Goal: Information Seeking & Learning: Learn about a topic

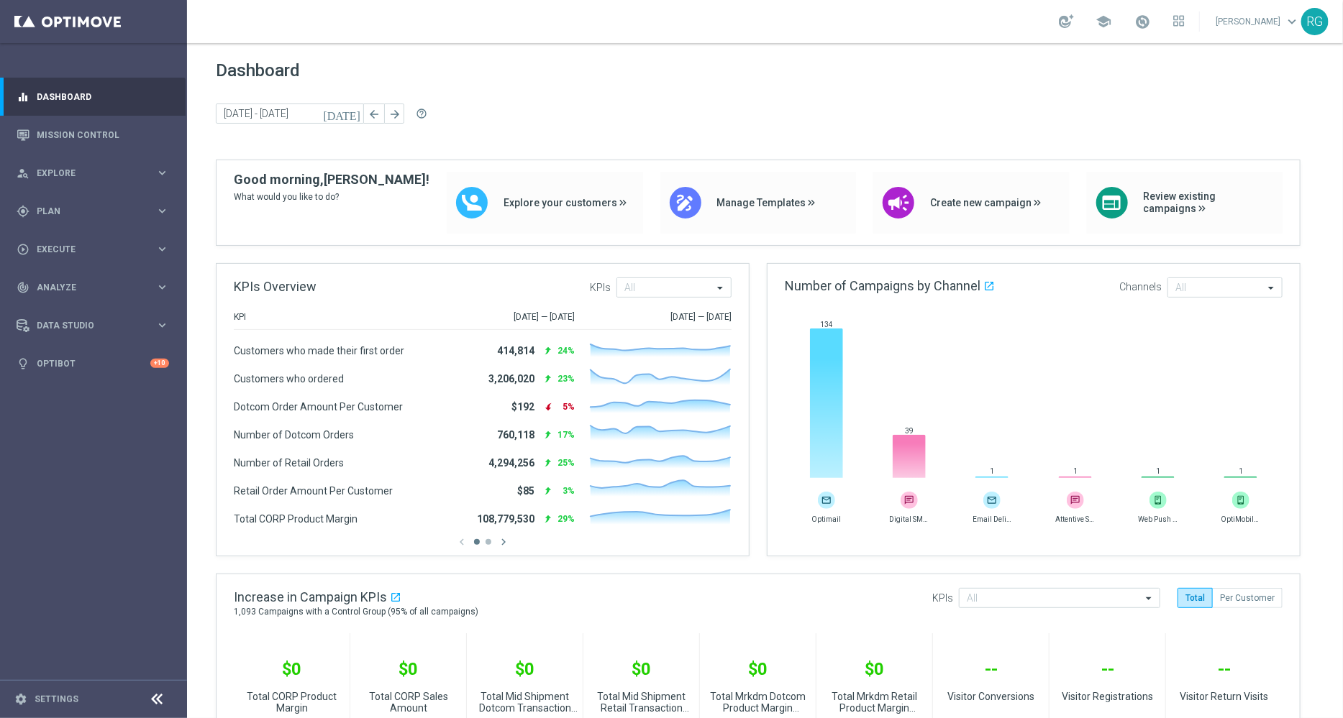
click at [961, 101] on div "Dashboard [DATE] [DATE] - [DATE] arrow_back arrow_forward help_outline" at bounding box center [765, 109] width 1098 height 99
click at [65, 246] on span "Execute" at bounding box center [96, 249] width 119 height 9
click at [62, 331] on span "Analyze" at bounding box center [96, 330] width 119 height 9
click at [57, 428] on span "BI Studio" at bounding box center [89, 425] width 103 height 9
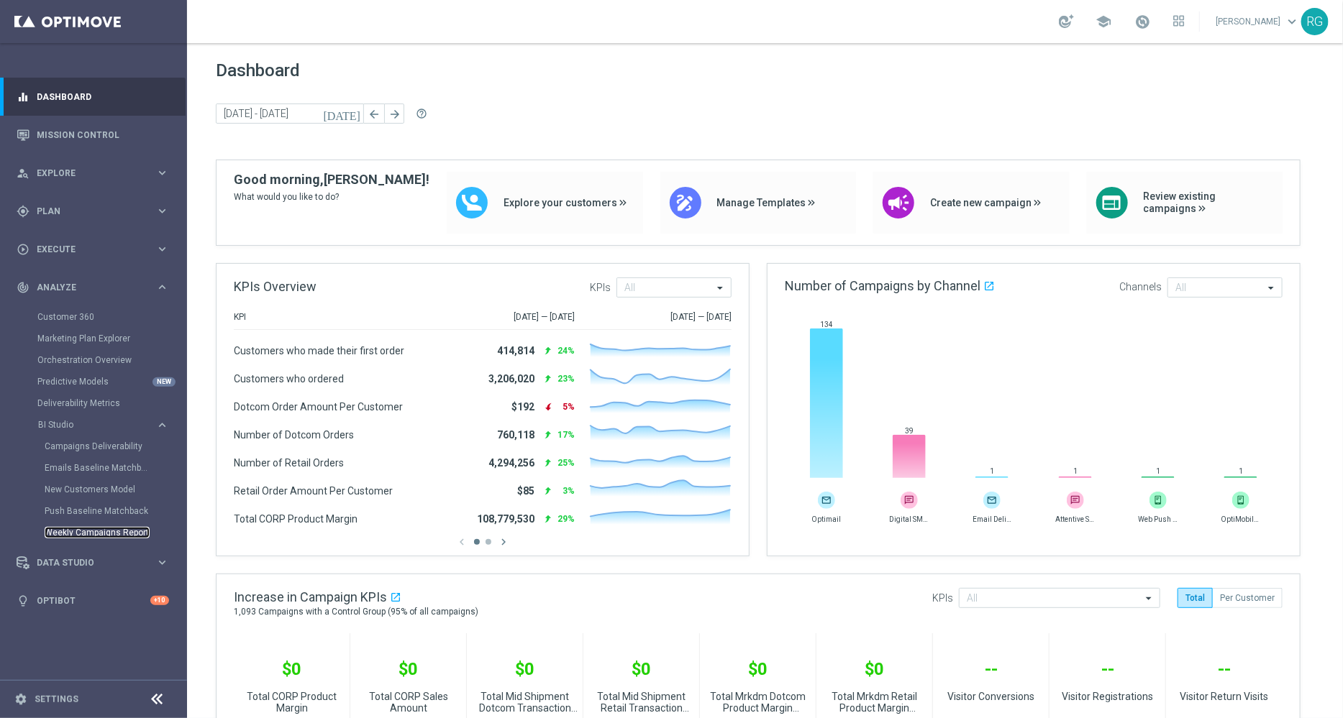
click at [83, 532] on link "Weekly Campaigns Report" at bounding box center [97, 533] width 105 height 12
